Goal: Navigation & Orientation: Find specific page/section

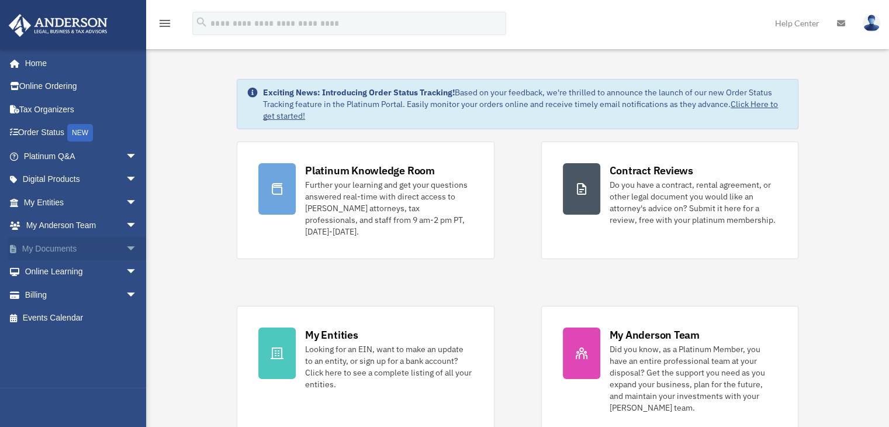
click at [126, 253] on span "arrow_drop_down" at bounding box center [137, 249] width 23 height 24
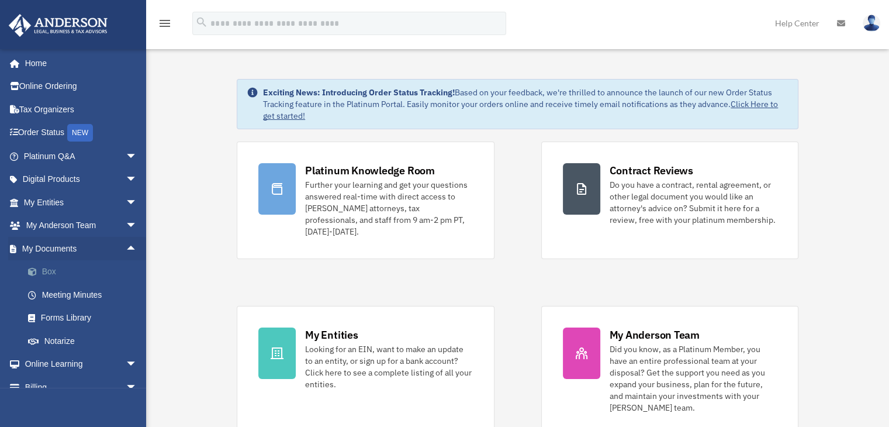
click at [81, 271] on link "Box" at bounding box center [85, 271] width 139 height 23
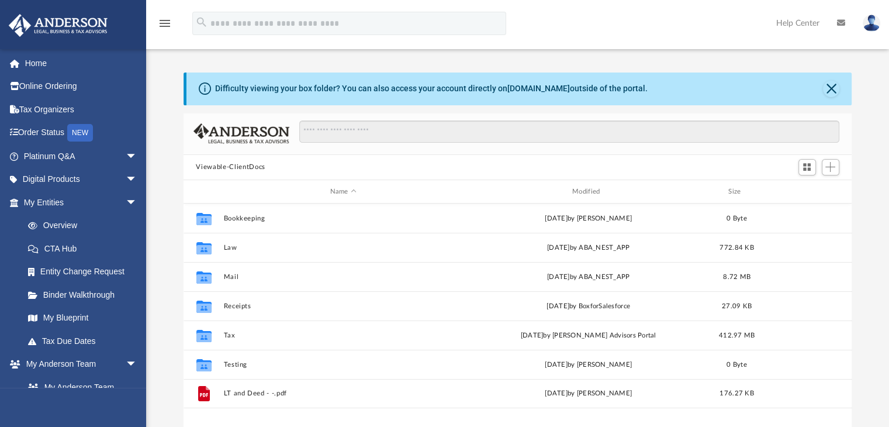
scroll to position [257, 659]
click at [828, 89] on button "Close" at bounding box center [831, 89] width 16 height 16
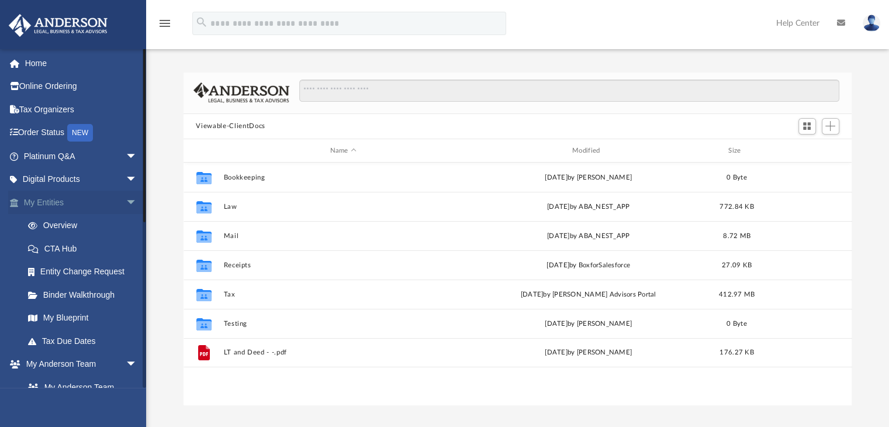
click at [126, 202] on span "arrow_drop_down" at bounding box center [137, 203] width 23 height 24
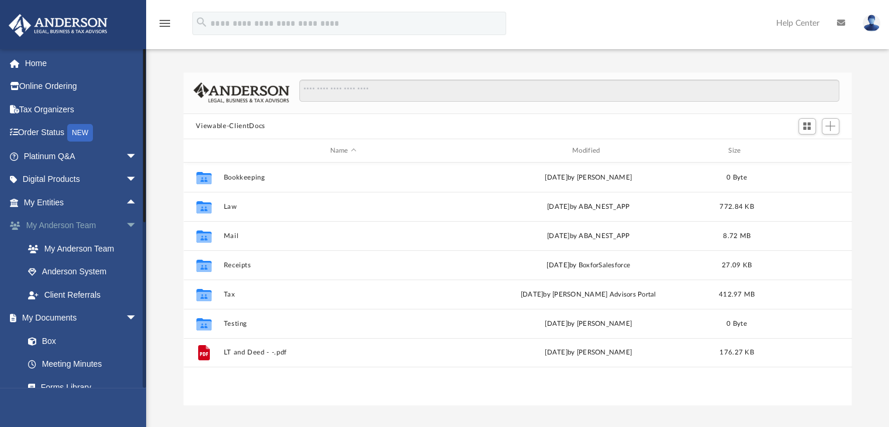
click at [126, 229] on span "arrow_drop_down" at bounding box center [137, 226] width 23 height 24
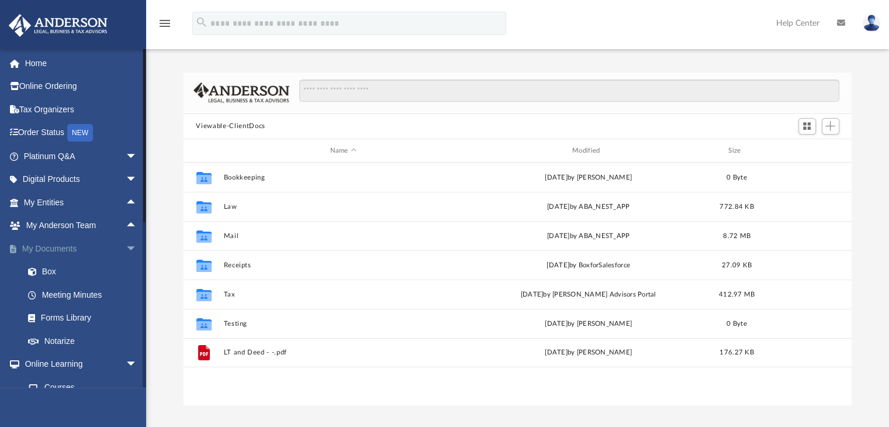
click at [126, 243] on span "arrow_drop_down" at bounding box center [137, 249] width 23 height 24
click at [126, 272] on span "arrow_drop_down" at bounding box center [137, 272] width 23 height 24
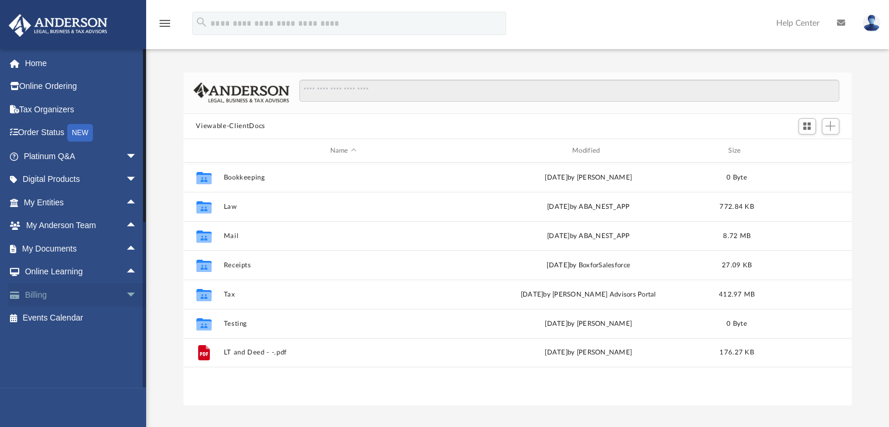
click at [129, 293] on span "arrow_drop_down" at bounding box center [137, 295] width 23 height 24
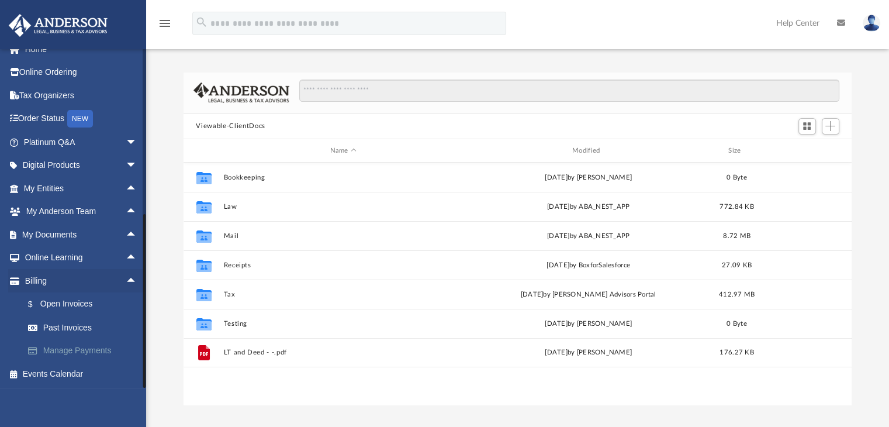
click at [92, 352] on link "Manage Payments" at bounding box center [85, 350] width 139 height 23
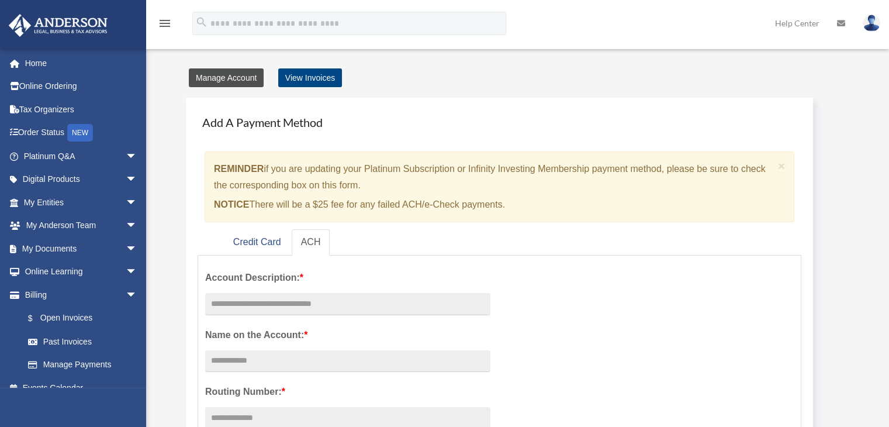
click at [233, 78] on link "Manage Account" at bounding box center [226, 77] width 75 height 19
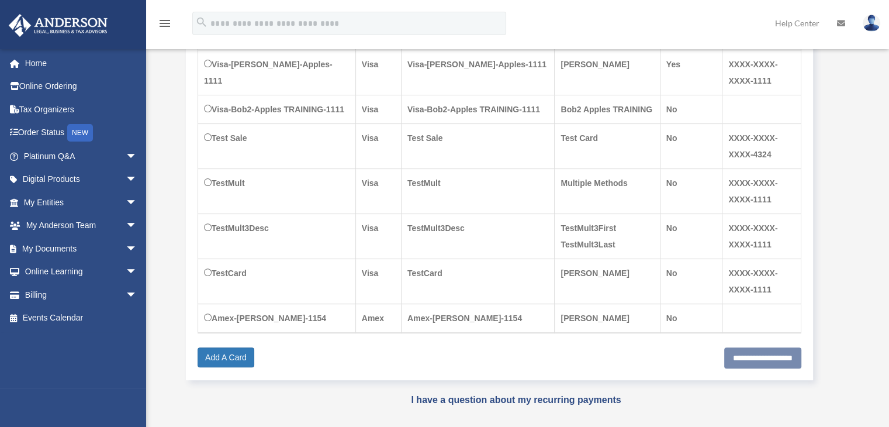
scroll to position [409, 0]
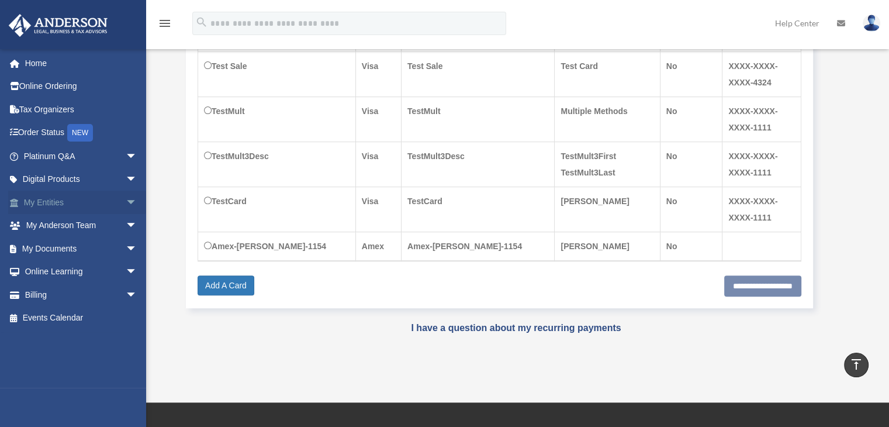
click at [126, 205] on span "arrow_drop_down" at bounding box center [137, 203] width 23 height 24
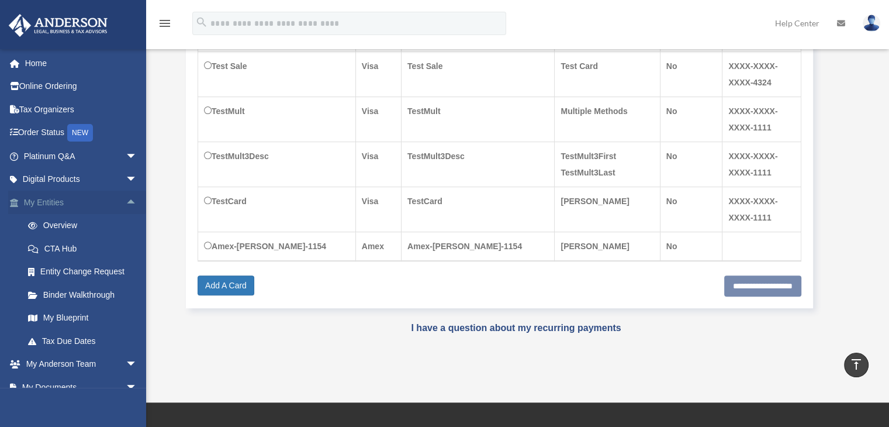
click at [126, 204] on span "arrow_drop_up" at bounding box center [137, 203] width 23 height 24
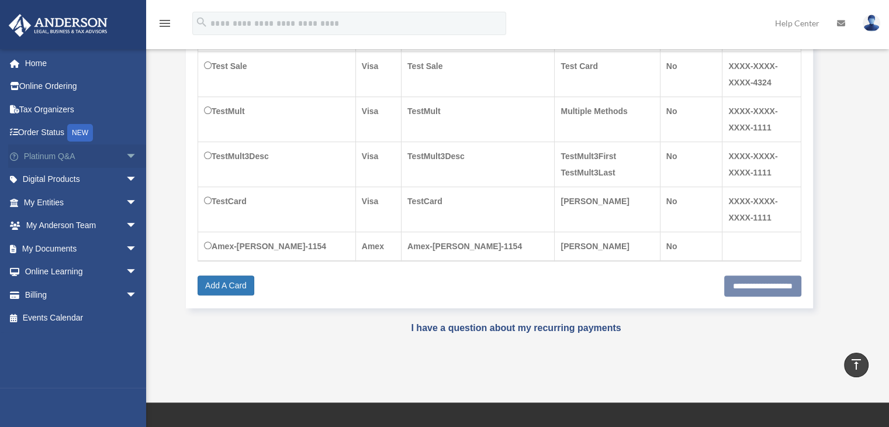
click at [126, 149] on span "arrow_drop_down" at bounding box center [137, 156] width 23 height 24
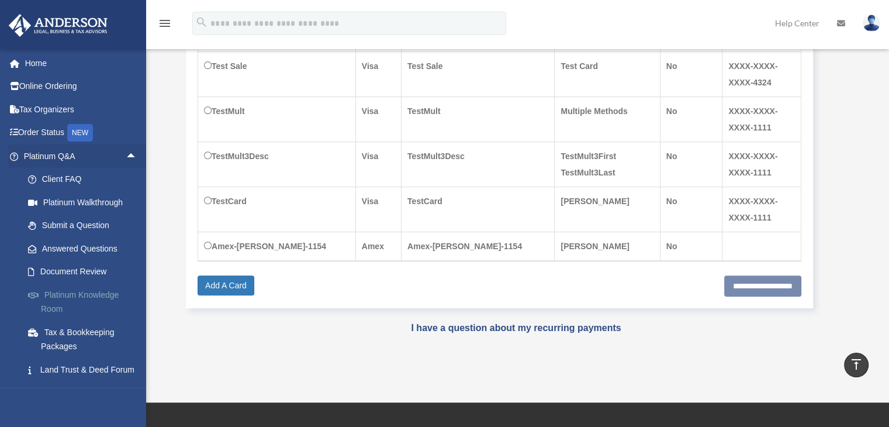
click at [100, 300] on link "Platinum Knowledge Room" at bounding box center [85, 301] width 139 height 37
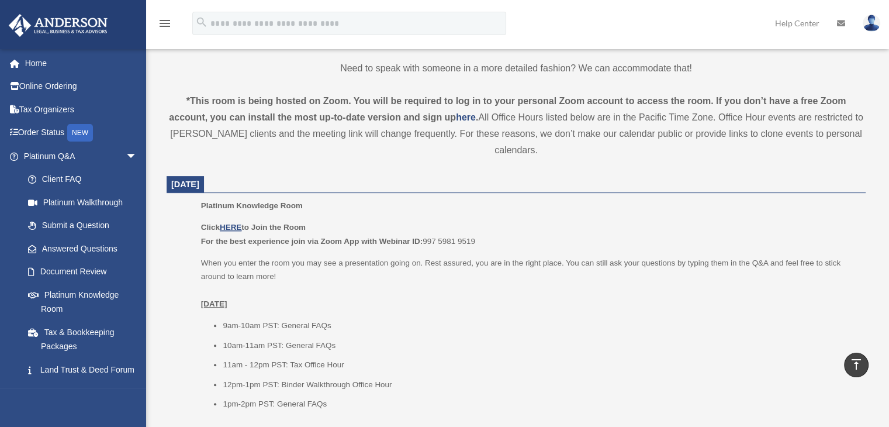
scroll to position [468, 0]
